Goal: Find contact information: Obtain details needed to contact an individual or organization

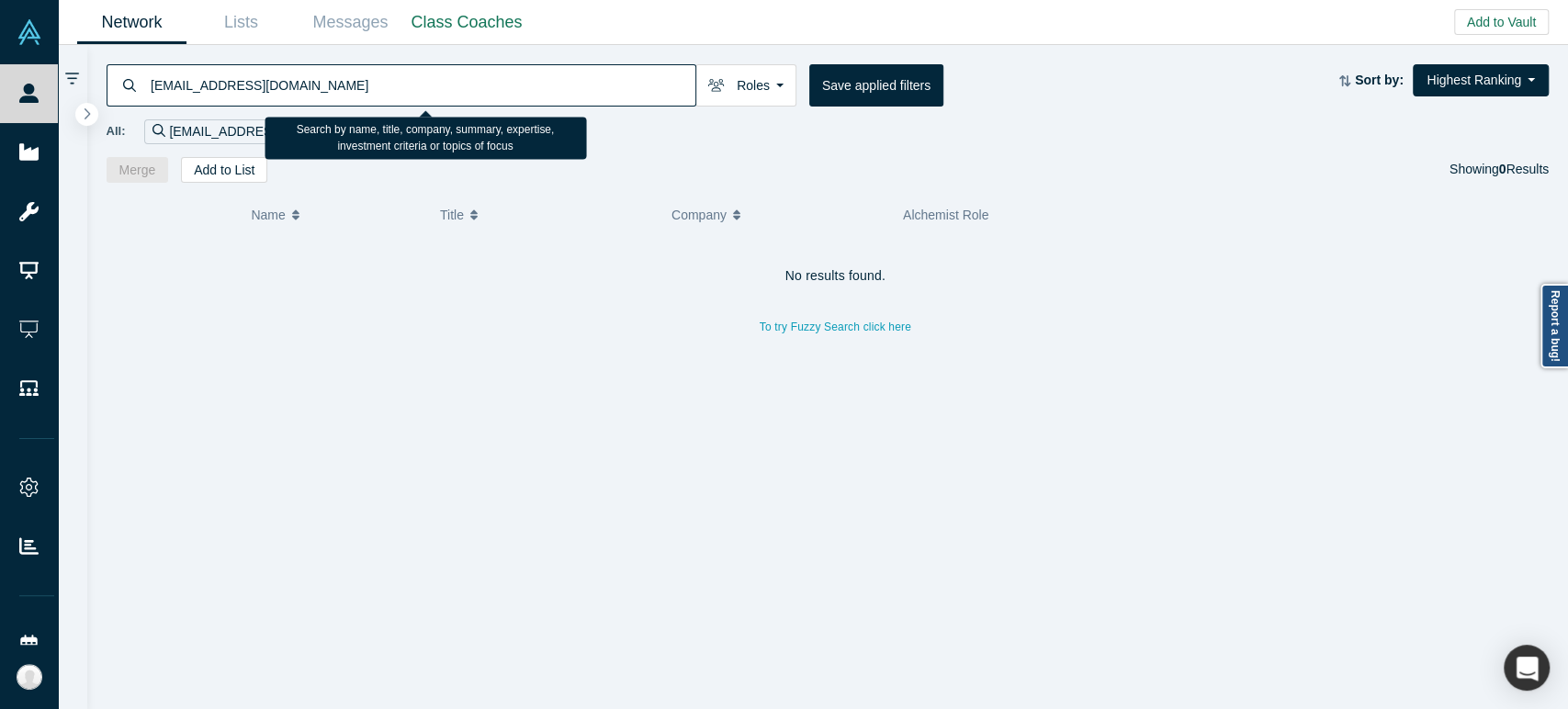
click at [489, 81] on input "[EMAIL_ADDRESS][DOMAIN_NAME]" at bounding box center [422, 85] width 546 height 43
paste input "[PERSON_NAME], [PERSON_NAME], LemurAI"
drag, startPoint x: 235, startPoint y: 87, endPoint x: 366, endPoint y: 89, distance: 131.0
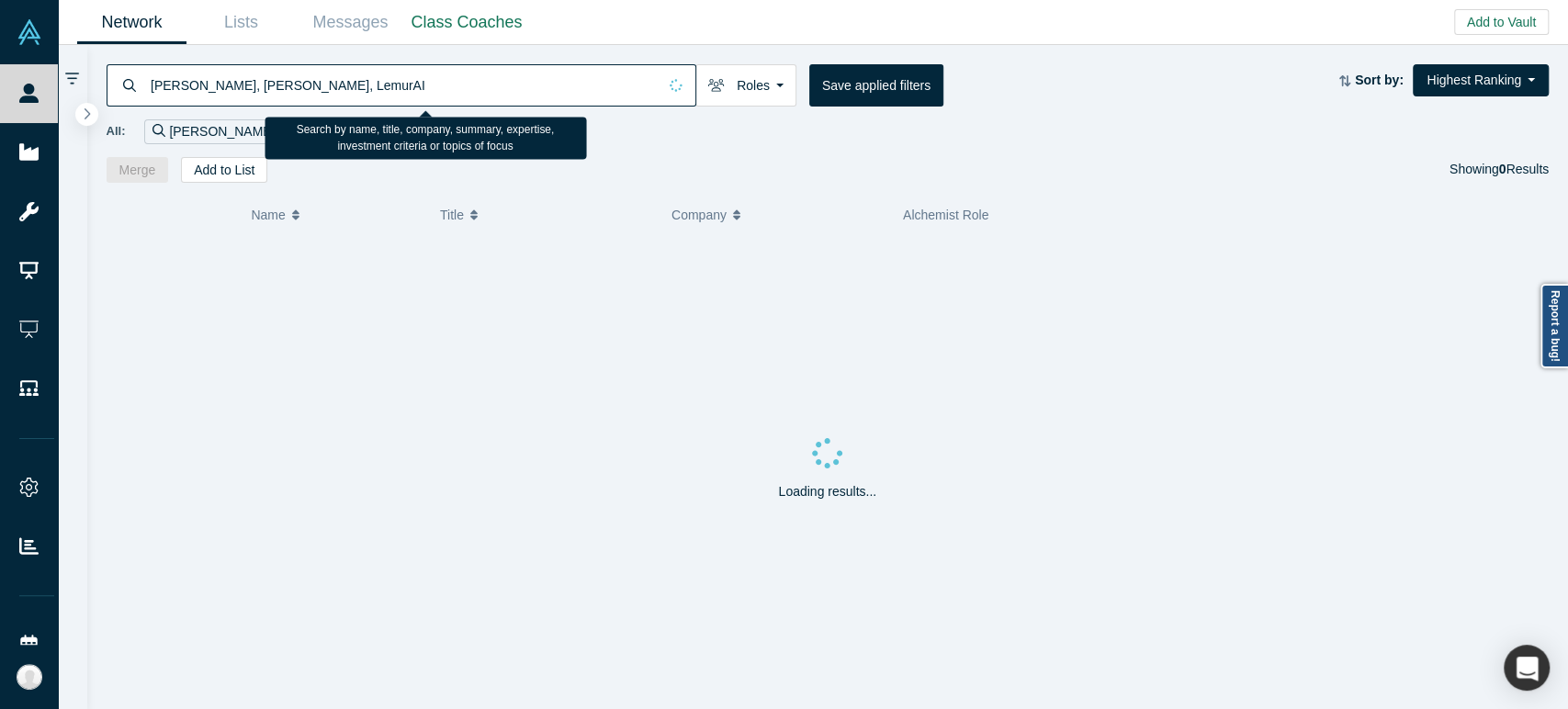
click at [366, 89] on input "[PERSON_NAME], [PERSON_NAME], LemurAI" at bounding box center [403, 85] width 508 height 43
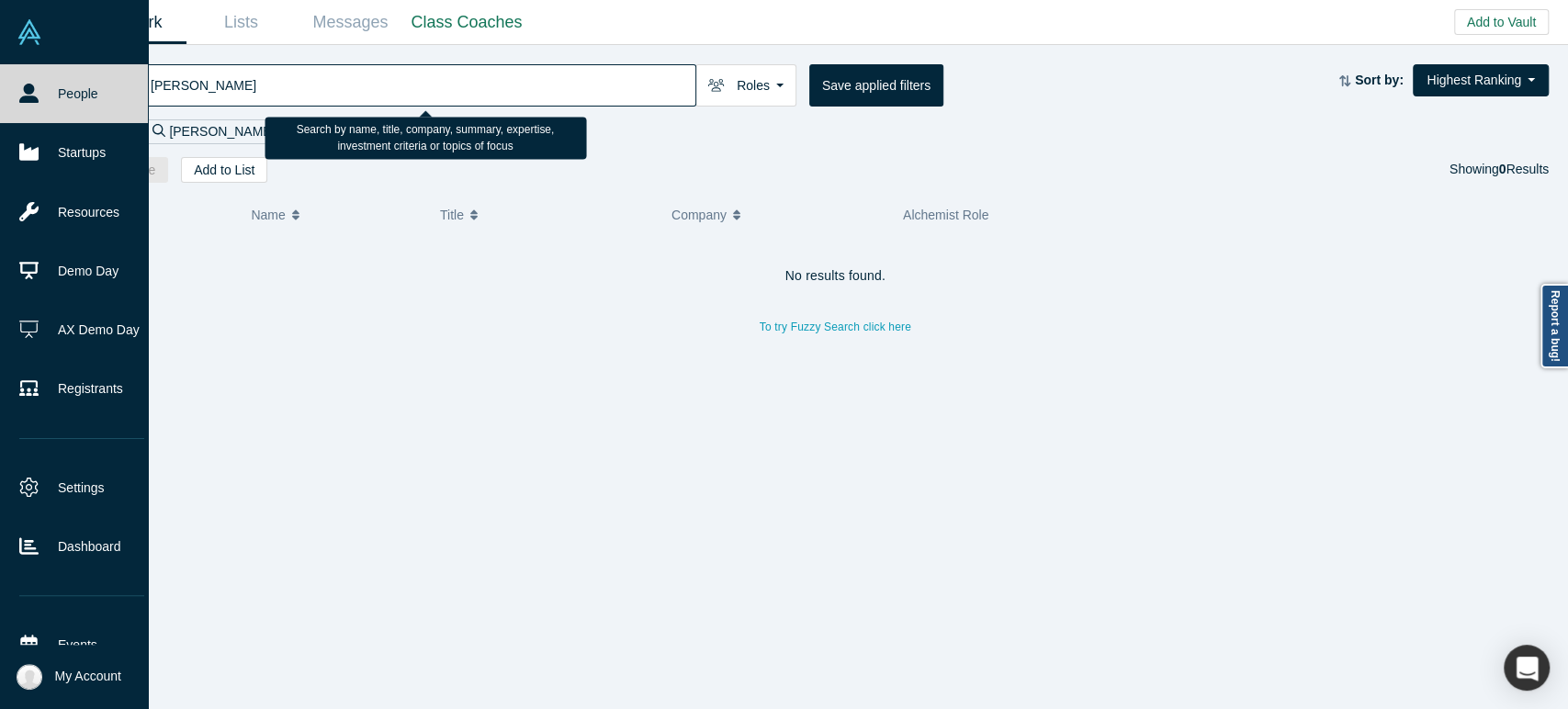
drag, startPoint x: 505, startPoint y: 81, endPoint x: 23, endPoint y: 68, distance: 482.2
click at [23, 68] on div "People Startups Resources Demo Day AX Demo Day Registrants Settings Dashboard E…" at bounding box center [784, 354] width 1568 height 709
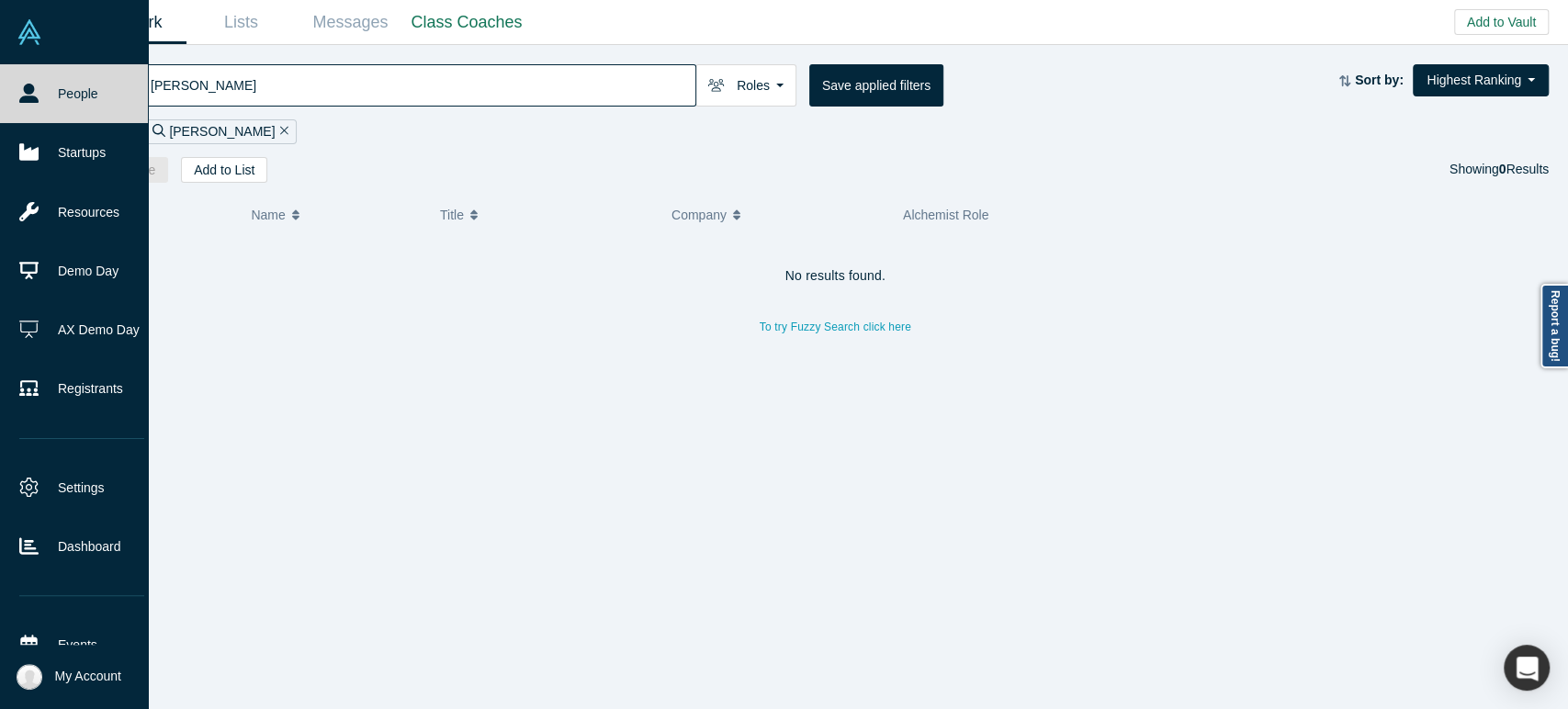
paste input ", Madisson, LemurAI"
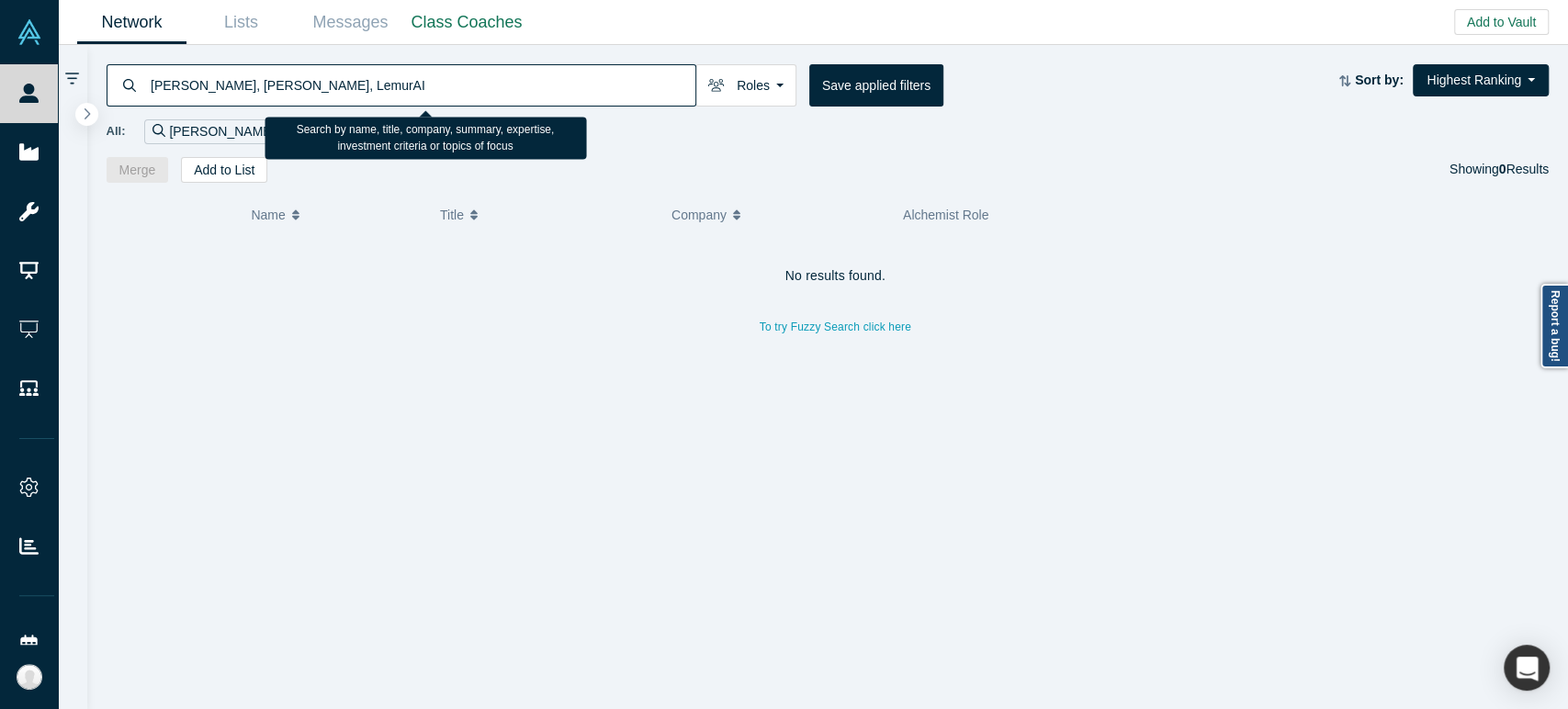
drag, startPoint x: 223, startPoint y: 84, endPoint x: 456, endPoint y: 74, distance: 233.2
click at [456, 74] on input "[PERSON_NAME], [PERSON_NAME], LemurAI" at bounding box center [422, 85] width 546 height 43
click at [378, 94] on input "[PERSON_NAME]" at bounding box center [422, 85] width 546 height 43
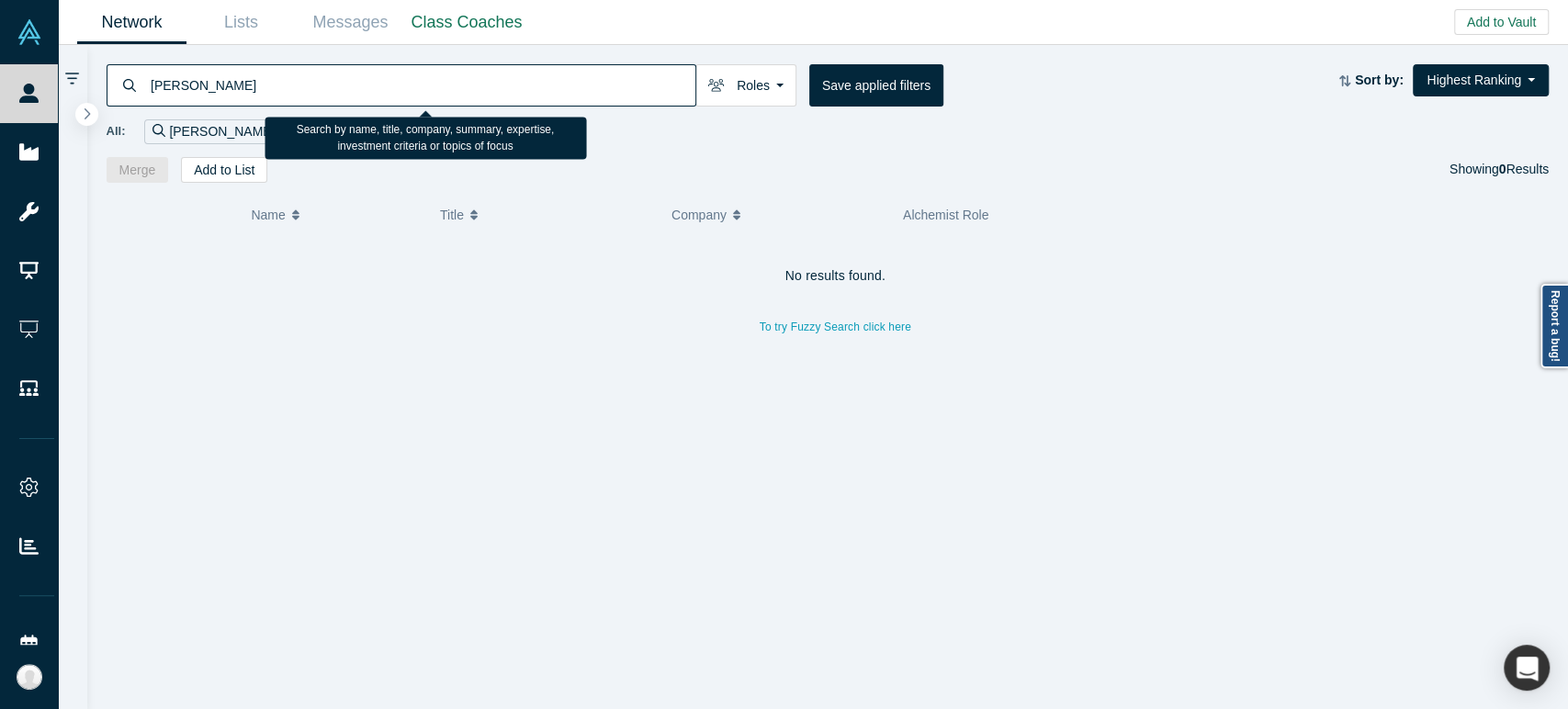
paste input "[PERSON_NAME]"
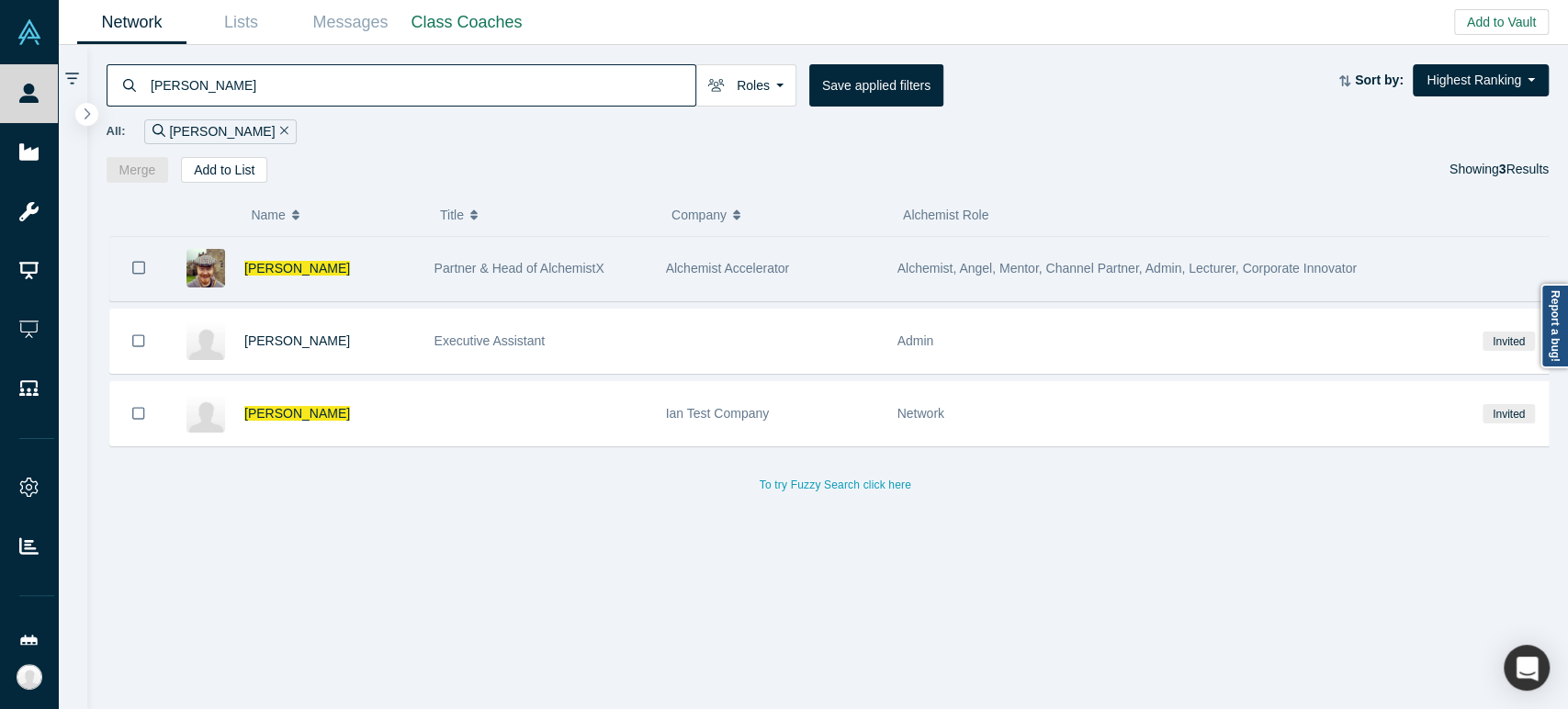
click at [560, 283] on div "Partner & Head of AlchemistX" at bounding box center [541, 269] width 212 height 63
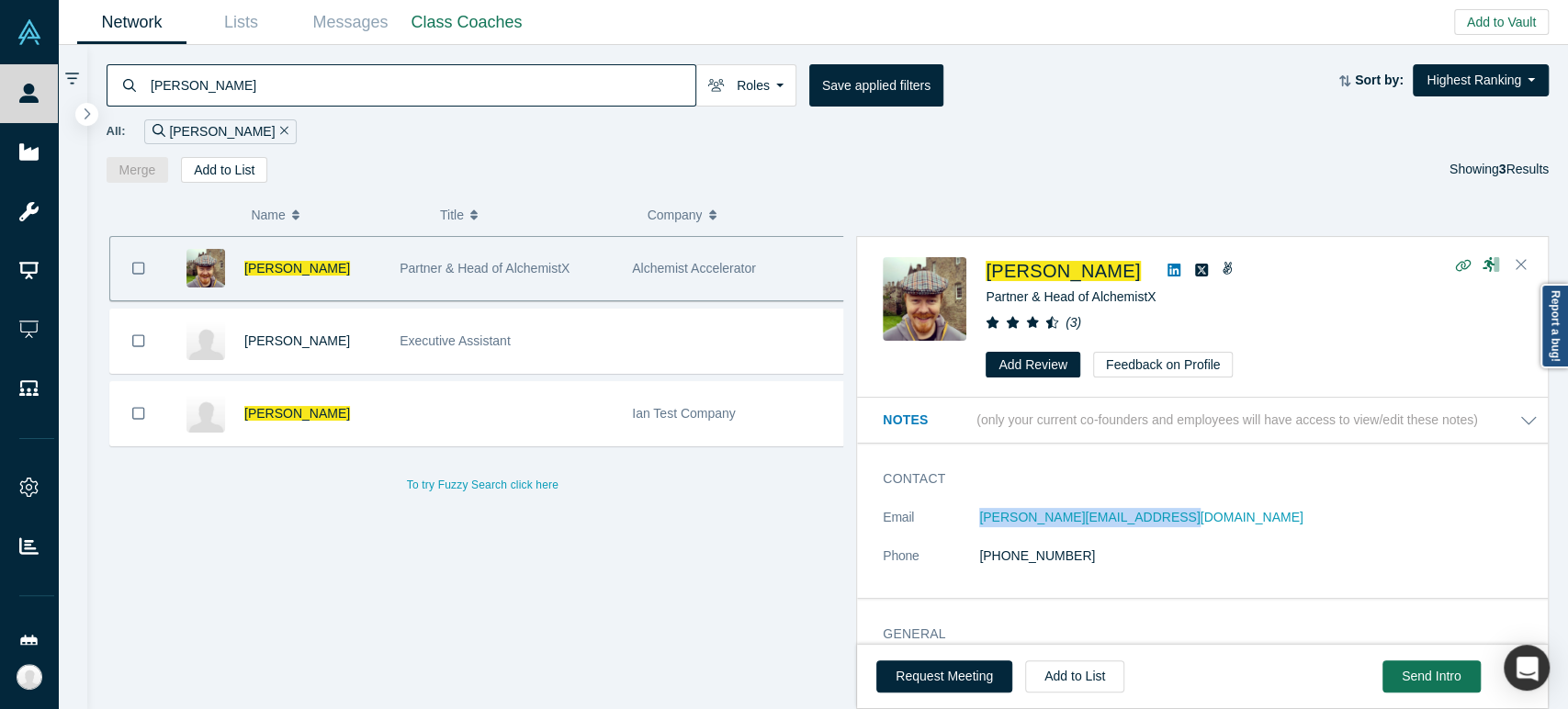
drag, startPoint x: 972, startPoint y: 525, endPoint x: 1152, endPoint y: 523, distance: 180.0
click at [1152, 523] on dl "Email [PERSON_NAME][EMAIL_ADDRESS][DOMAIN_NAME] Phone [PHONE_NUMBER]" at bounding box center [1211, 546] width 655 height 77
copy dl "[PERSON_NAME][EMAIL_ADDRESS][DOMAIN_NAME]"
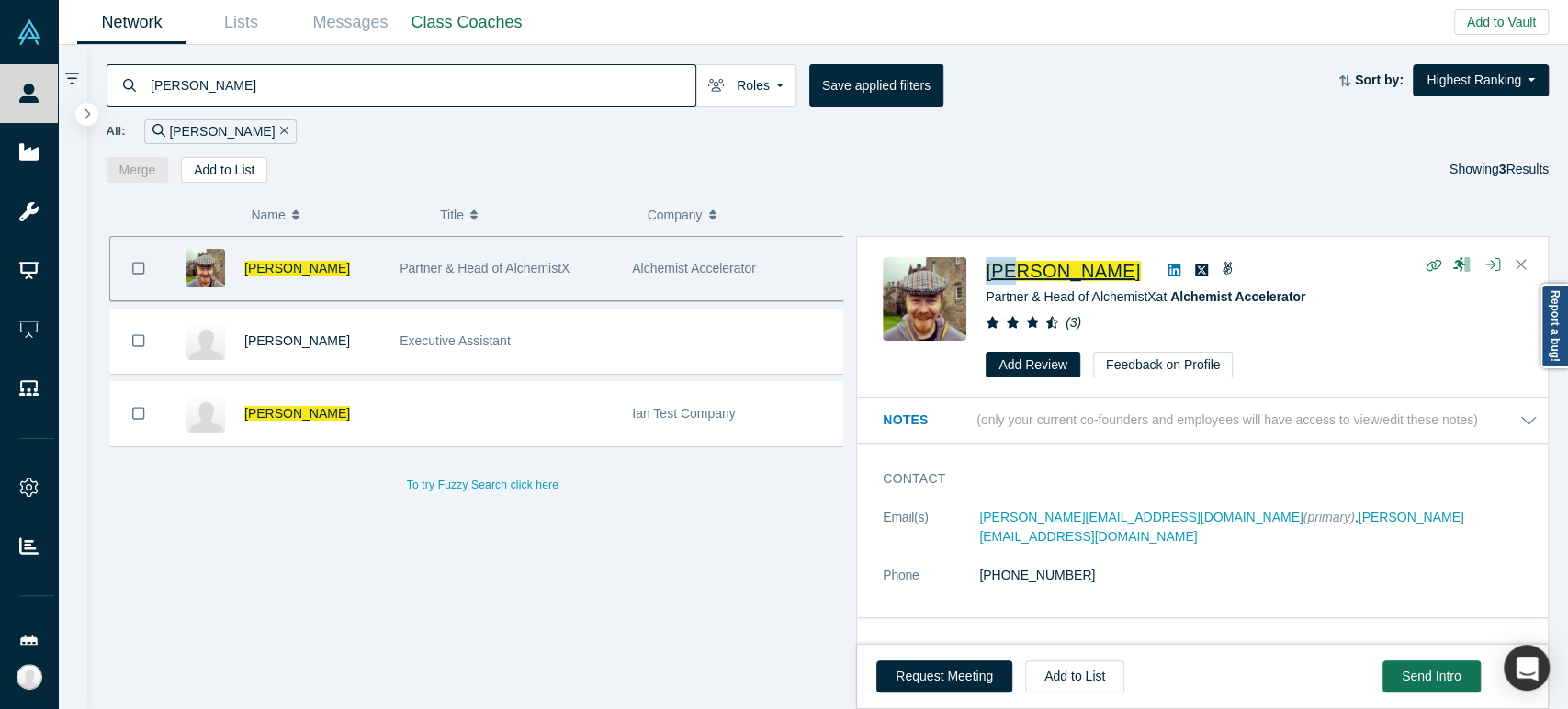
drag, startPoint x: 975, startPoint y: 277, endPoint x: 1012, endPoint y: 274, distance: 37.1
click at [1012, 274] on div "[PERSON_NAME] Partner & Head of AlchemistX at Alchemist Accelerator ( 3 ) Add R…" at bounding box center [1206, 317] width 646 height 121
copy span "[PERSON_NAME]"
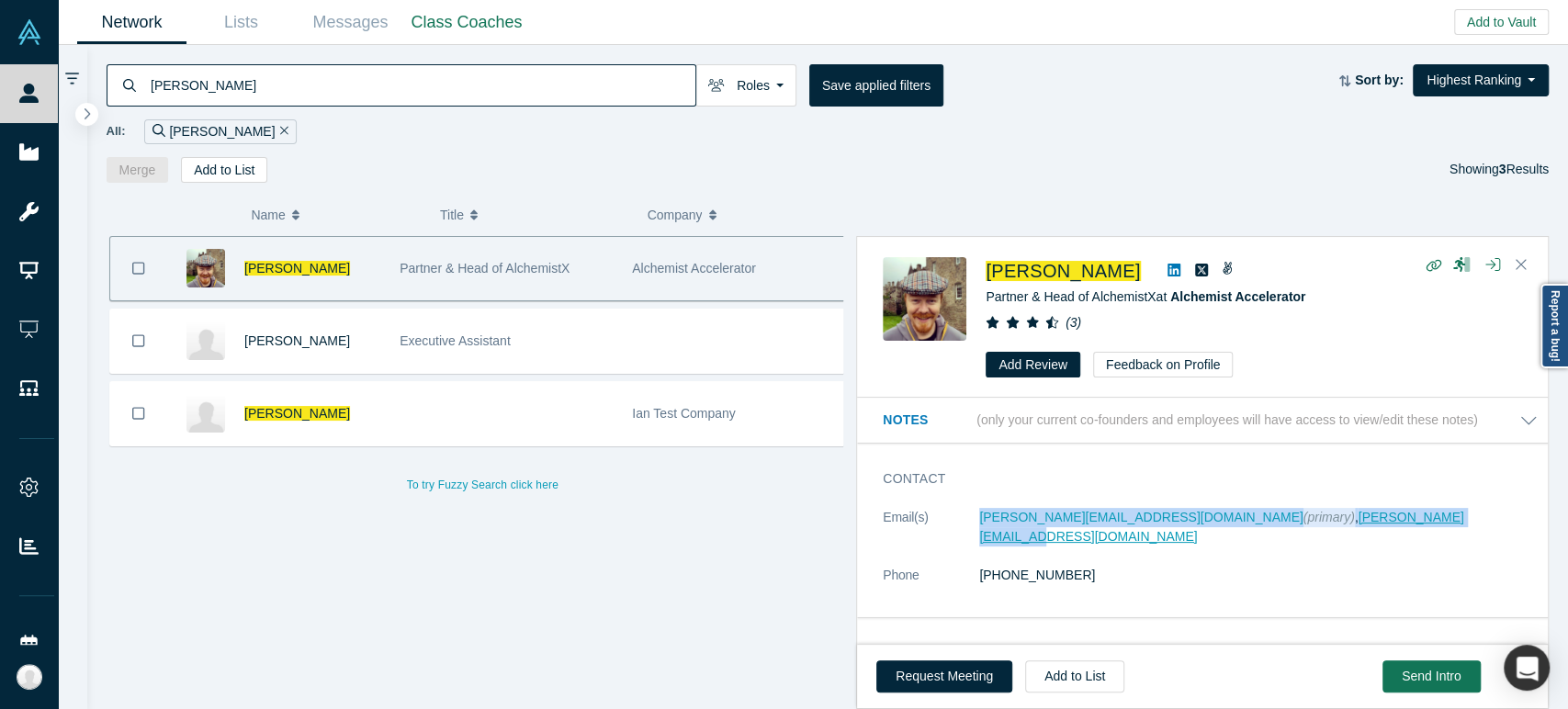
drag, startPoint x: 972, startPoint y: 527, endPoint x: 1361, endPoint y: 517, distance: 389.1
click at [1361, 517] on dl "Email(s) [PERSON_NAME][EMAIL_ADDRESS][DOMAIN_NAME] (primary) , [PERSON_NAME][EM…" at bounding box center [1211, 556] width 655 height 97
copy dl "[PERSON_NAME][EMAIL_ADDRESS][DOMAIN_NAME] (primary) , [PERSON_NAME][EMAIL_ADDRE…"
click at [382, 82] on input "[PERSON_NAME]" at bounding box center [422, 85] width 546 height 43
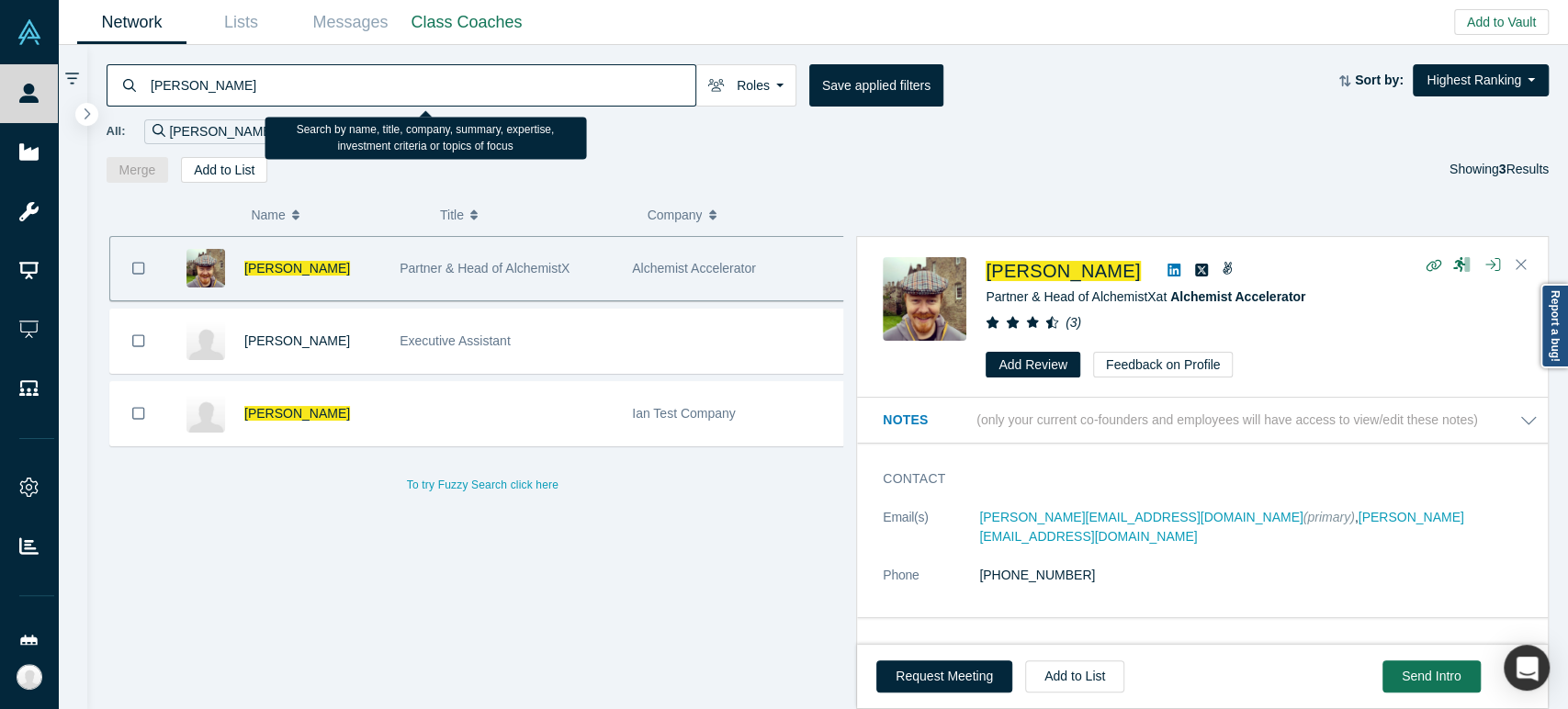
click at [382, 82] on input "[PERSON_NAME]" at bounding box center [422, 85] width 546 height 43
paste input "[PERSON_NAME]"
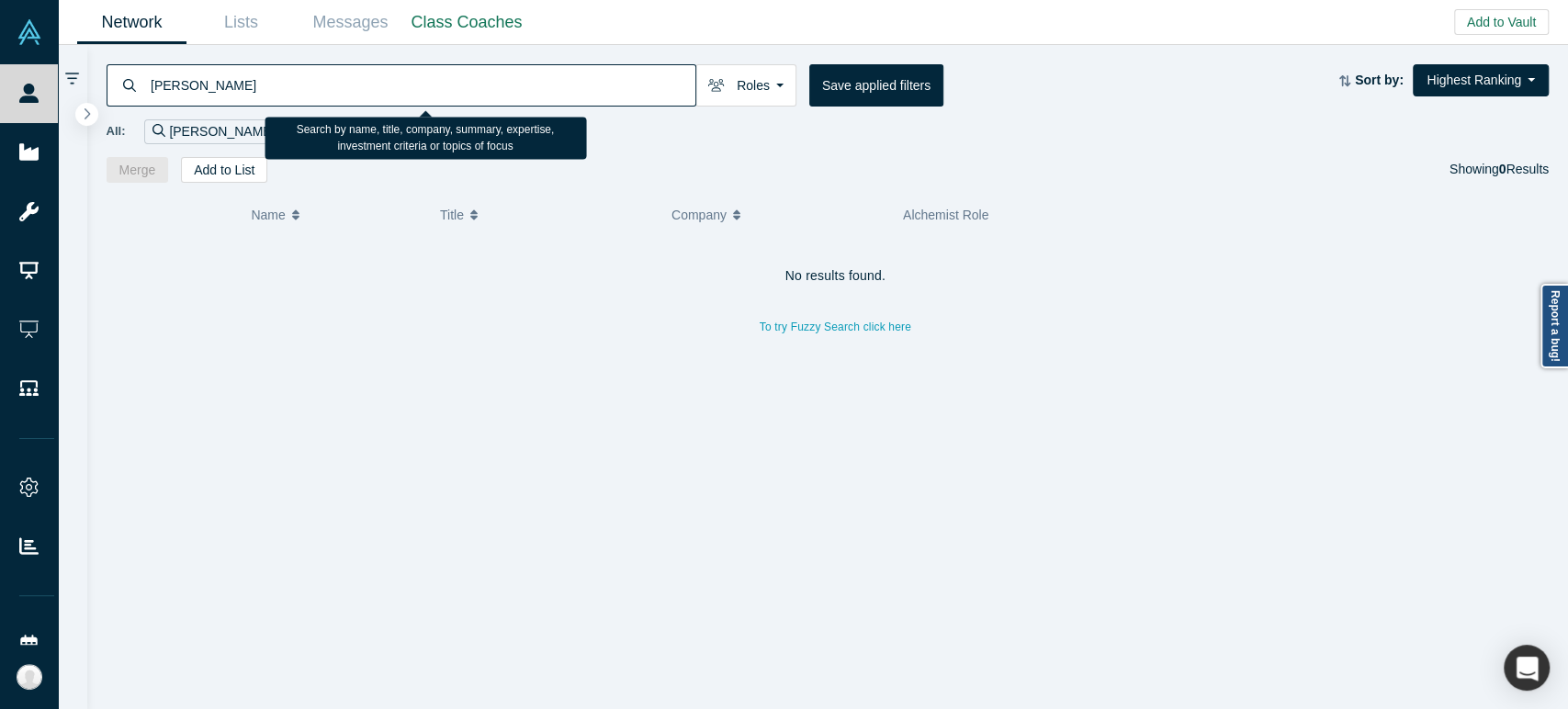
click at [265, 83] on input "[PERSON_NAME]" at bounding box center [422, 85] width 546 height 43
paste input "[EMAIL_ADDRESS][DOMAIN_NAME]"
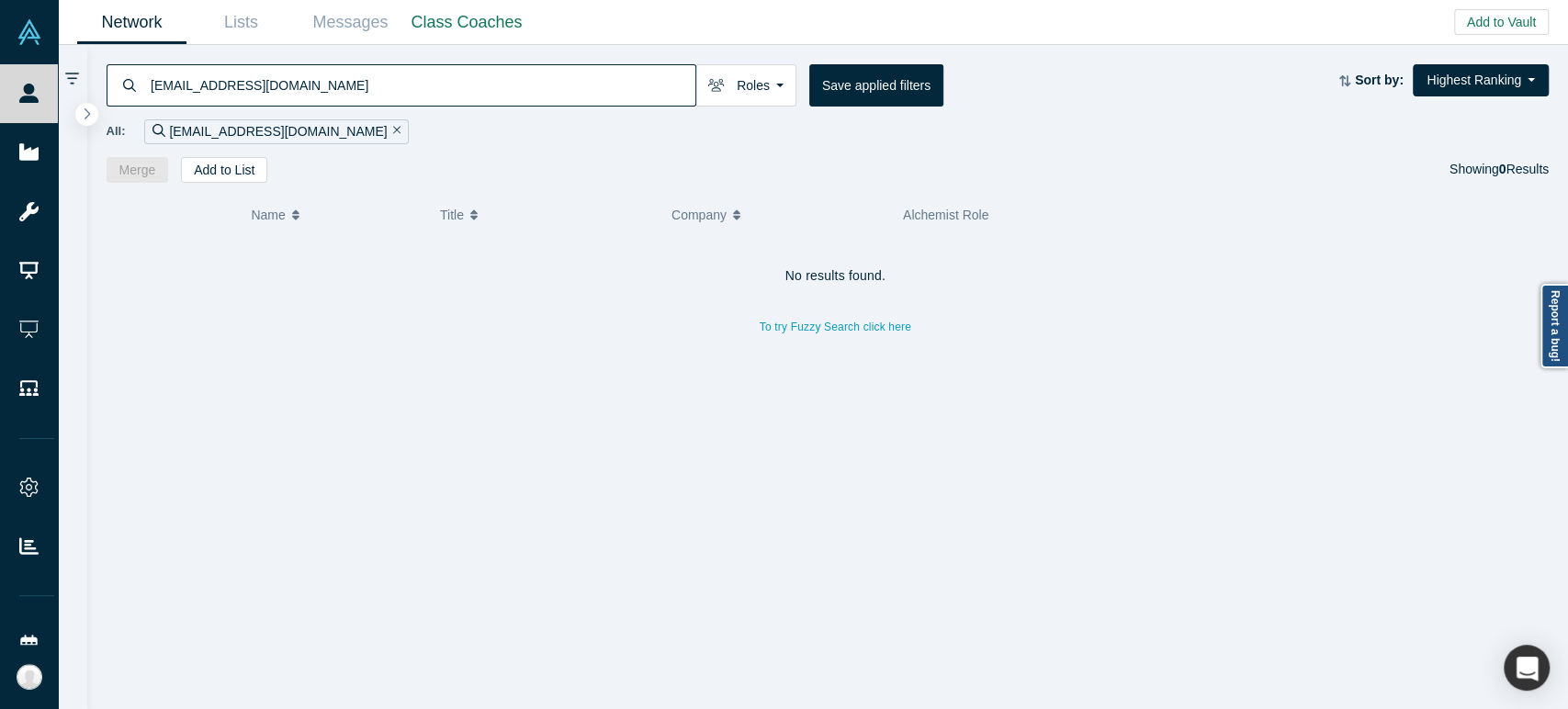
type input "[EMAIL_ADDRESS][DOMAIN_NAME]"
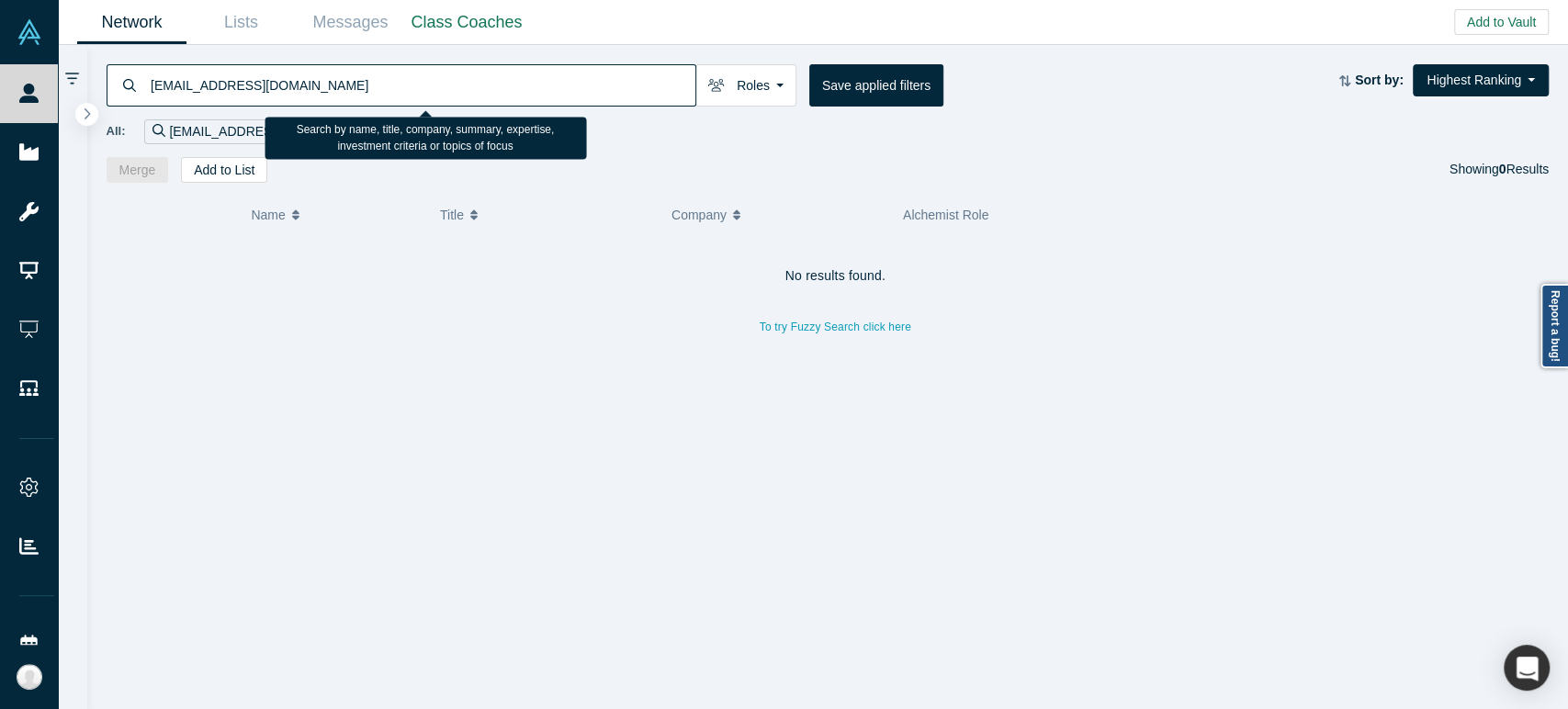
click at [596, 93] on input "[EMAIL_ADDRESS][DOMAIN_NAME]" at bounding box center [422, 85] width 546 height 43
click at [598, 93] on input "[EMAIL_ADDRESS][DOMAIN_NAME]" at bounding box center [422, 85] width 546 height 43
